Goal: Information Seeking & Learning: Learn about a topic

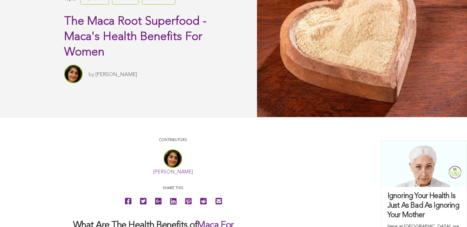
scroll to position [38, 0]
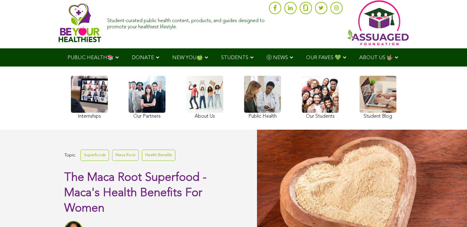
click at [129, 116] on link at bounding box center [147, 98] width 37 height 45
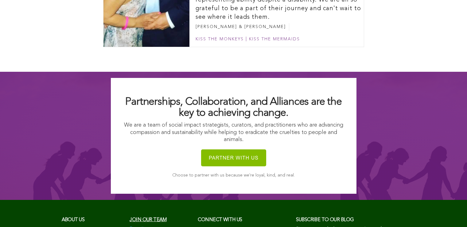
scroll to position [3711, 0]
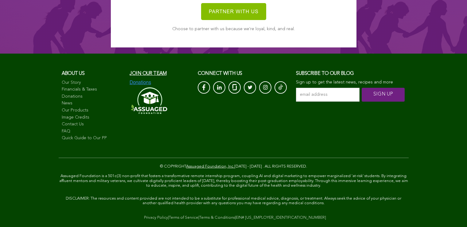
click at [62, 86] on link "Our Story" at bounding box center [93, 83] width 62 height 6
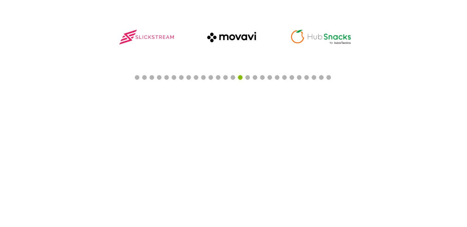
scroll to position [493, 0]
